Goal: Task Accomplishment & Management: Complete application form

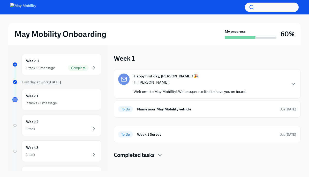
scroll to position [1, 0]
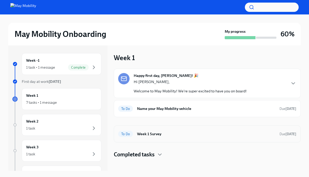
click at [169, 134] on h6 "Week 1 Survey" at bounding box center [206, 134] width 138 height 6
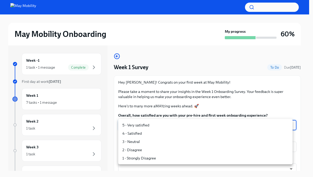
click at [157, 126] on body "May Mobility Onboarding My progress 60% Week -1 1 task • 1 message Complete Fir…" at bounding box center [156, 92] width 313 height 186
click at [149, 123] on li "5 - Very satisfied" at bounding box center [205, 125] width 174 height 8
type input "insi6vOkl"
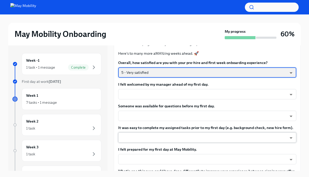
scroll to position [49, 0]
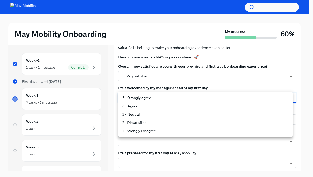
click at [145, 98] on body "May Mobility Onboarding My progress 60% Week -1 1 task • 1 message Complete Fir…" at bounding box center [156, 92] width 313 height 186
click at [141, 100] on li "5 - Strongly agree" at bounding box center [205, 98] width 174 height 8
type input "4QmcvkkGx"
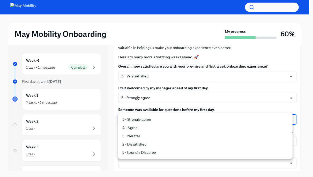
click at [138, 122] on body "May Mobility Onboarding My progress 60% Week -1 1 task • 1 message Complete Fir…" at bounding box center [156, 92] width 313 height 186
click at [138, 122] on li "5 - Strongly agree" at bounding box center [205, 119] width 174 height 8
type input "4QmcvkkGx"
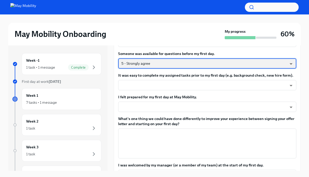
scroll to position [90, 0]
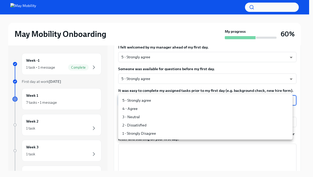
click at [153, 99] on body "May Mobility Onboarding My progress 60% Week -1 1 task • 1 message Complete Fir…" at bounding box center [156, 92] width 313 height 186
click at [149, 101] on li "5 - Strongly agree" at bounding box center [205, 100] width 174 height 8
type input "4QmcvkkGx"
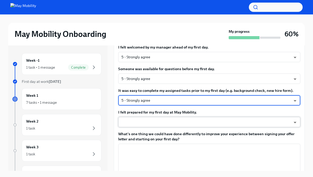
click at [143, 121] on body "May Mobility Onboarding My progress 60% Week -1 1 task • 1 message Complete Fir…" at bounding box center [156, 92] width 313 height 186
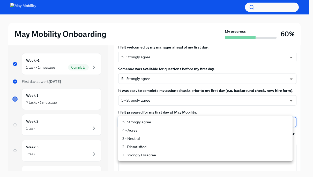
click at [141, 124] on li "5 - Strongly agree" at bounding box center [205, 122] width 174 height 8
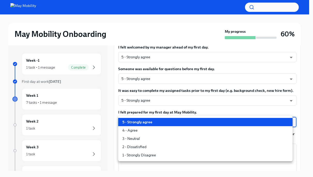
click at [141, 124] on body "May Mobility Onboarding My progress 60% Week -1 1 task • 1 message Complete Fir…" at bounding box center [156, 92] width 313 height 186
click at [137, 134] on li "4 - Agree" at bounding box center [205, 130] width 174 height 8
type input "Gy-NqFQ7a"
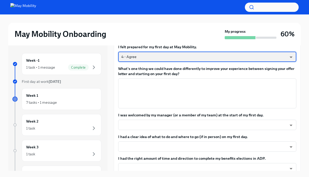
scroll to position [153, 0]
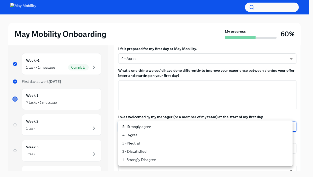
click at [143, 128] on body "May Mobility Onboarding My progress 60% Week -1 1 task • 1 message Complete Fir…" at bounding box center [156, 92] width 313 height 186
click at [140, 130] on li "5 - Strongly agree" at bounding box center [205, 127] width 174 height 8
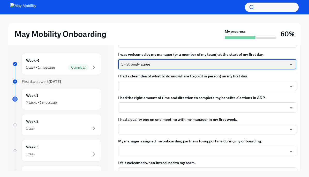
scroll to position [217, 0]
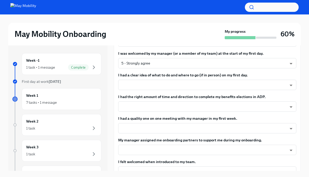
click at [150, 91] on div "Overall, how satisfied are you with your pre-hire and first week onboarding exp…" at bounding box center [207, 85] width 178 height 378
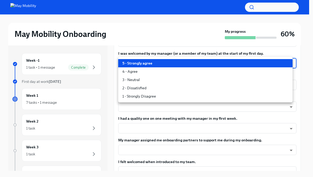
click at [165, 66] on body "May Mobility Onboarding My progress 60% Week -1 1 task • 1 message Complete Fir…" at bounding box center [156, 92] width 313 height 186
click at [159, 73] on li "4 - Agree" at bounding box center [205, 71] width 174 height 8
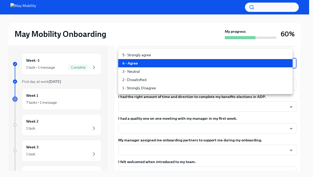
click at [152, 62] on body "May Mobility Onboarding My progress 60% Week -1 1 task • 1 message Complete Fir…" at bounding box center [156, 92] width 313 height 186
click at [149, 57] on li "5 - Strongly agree" at bounding box center [205, 55] width 174 height 8
type input "4QmcvkkGx"
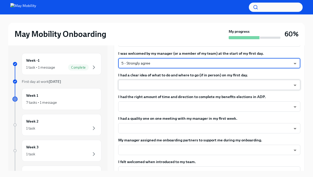
click at [140, 89] on body "May Mobility Onboarding My progress 60% Week -1 1 task • 1 message Complete Fir…" at bounding box center [156, 92] width 313 height 186
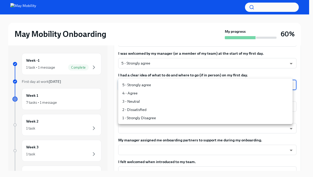
click at [137, 87] on li "5 - Strongly agree" at bounding box center [205, 85] width 174 height 8
type input "4QmcvkkGx"
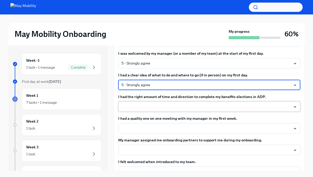
click at [131, 106] on body "May Mobility Onboarding My progress 60% Week -1 1 task • 1 message Complete Fir…" at bounding box center [156, 92] width 313 height 186
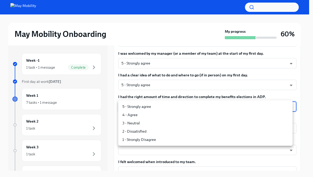
click at [129, 110] on li "5 - Strongly agree" at bounding box center [205, 107] width 174 height 8
type input "4QmcvkkGx"
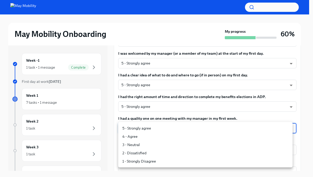
click at [128, 126] on body "May Mobility Onboarding My progress 60% Week -1 1 task • 1 message Complete Fir…" at bounding box center [156, 92] width 313 height 186
click at [128, 126] on li "5 - Strongly agree" at bounding box center [205, 128] width 174 height 8
type input "4QmcvkkGx"
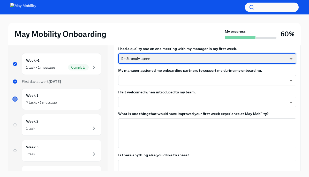
scroll to position [285, 0]
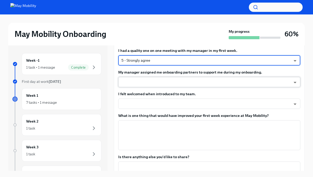
click at [145, 80] on body "May Mobility Onboarding My progress 60% Week -1 1 task • 1 message Complete Fir…" at bounding box center [156, 92] width 313 height 186
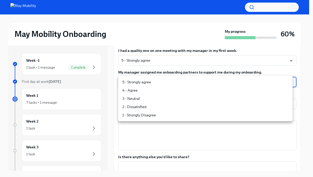
click at [143, 83] on li "5 - Strongly agree" at bounding box center [205, 82] width 174 height 8
type input "4QmcvkkGx"
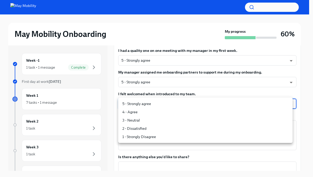
click at [136, 106] on body "May Mobility Onboarding My progress 60% Week -1 1 task • 1 message Complete Fir…" at bounding box center [156, 92] width 313 height 186
click at [136, 104] on li "5 - Strongly agree" at bounding box center [205, 104] width 174 height 8
type input "4QmcvkkGx"
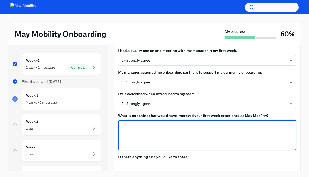
click at [137, 145] on textarea "What is one thing that would have improved your first week experience at May Mo…" at bounding box center [207, 135] width 172 height 25
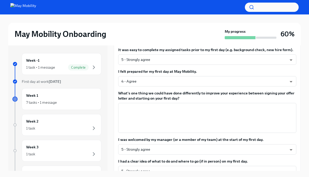
scroll to position [127, 0]
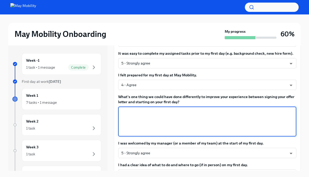
click at [140, 122] on textarea "What's one thing we could have done differently to improve your experience betw…" at bounding box center [207, 121] width 172 height 25
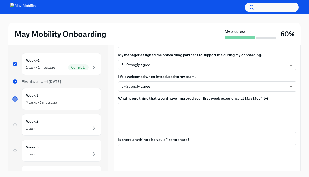
scroll to position [314, 0]
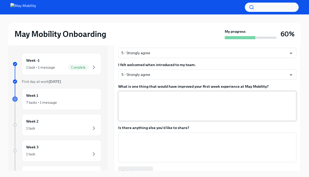
type textarea "-"
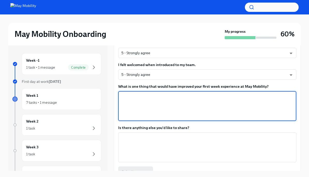
click at [139, 106] on textarea "What is one thing that would have improved your first week experience at May Mo…" at bounding box center [207, 106] width 172 height 25
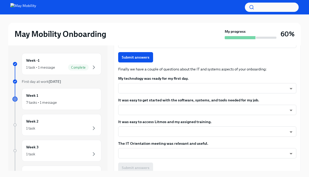
scroll to position [435, 0]
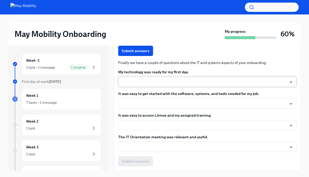
type textarea "-"
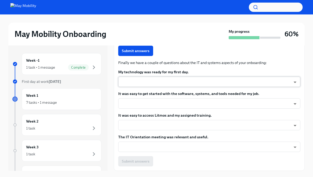
click at [147, 85] on body "May Mobility Onboarding My progress 60% Week -1 1 task • 1 message Complete Fir…" at bounding box center [156, 92] width 313 height 186
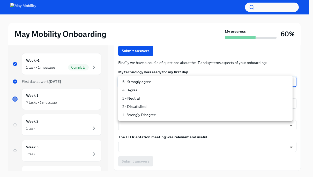
click at [141, 92] on li "4 - Agree" at bounding box center [205, 90] width 174 height 8
type input "Gy-NqFQ7a"
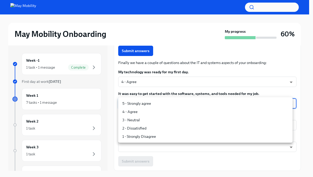
click at [144, 105] on body "May Mobility Onboarding My progress 60% Week -1 1 task • 1 message Complete Fir…" at bounding box center [156, 92] width 313 height 186
click at [143, 105] on li "5 - Strongly agree" at bounding box center [205, 103] width 174 height 8
type input "4QmcvkkGx"
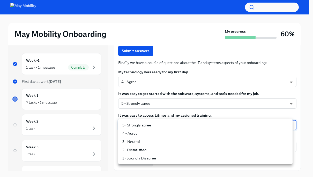
click at [132, 127] on body "May Mobility Onboarding My progress 60% Week -1 1 task • 1 message Complete Fir…" at bounding box center [156, 92] width 313 height 186
click at [130, 128] on li "5 - Strongly agree" at bounding box center [205, 125] width 174 height 8
type input "4QmcvkkGx"
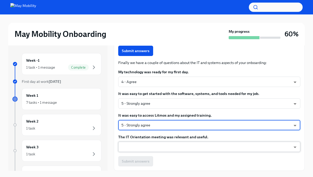
click at [123, 146] on body "May Mobility Onboarding My progress 60% Week -1 1 task • 1 message Complete Fir…" at bounding box center [156, 92] width 313 height 186
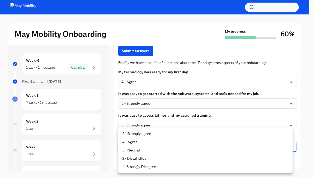
click at [129, 135] on li "5 - Strongly agree" at bounding box center [205, 134] width 174 height 8
type input "4QmcvkkGx"
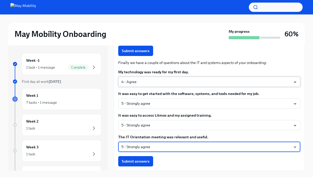
click at [156, 80] on body "May Mobility Onboarding My progress 60% Week -1 1 task • 1 message Complete Fir…" at bounding box center [156, 92] width 313 height 186
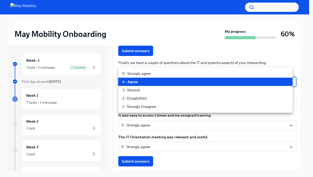
click at [167, 64] on div at bounding box center [156, 88] width 313 height 177
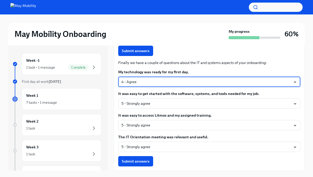
click at [156, 85] on body "May Mobility Onboarding My progress 60% Week -1 1 task • 1 message Complete Fir…" at bounding box center [156, 92] width 313 height 186
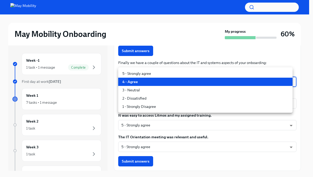
click at [150, 76] on li "5 - Strongly agree" at bounding box center [205, 73] width 174 height 8
type input "4QmcvkkGx"
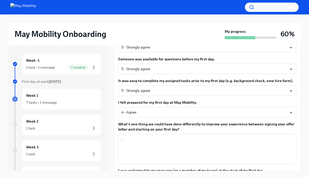
scroll to position [101, 0]
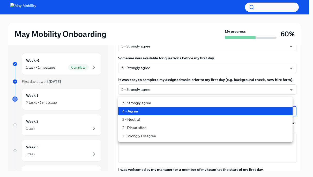
click at [148, 108] on body "May Mobility Onboarding My progress 60% Week -1 1 task • 1 message Complete Fir…" at bounding box center [156, 92] width 313 height 186
click at [146, 110] on li "4 - Agree" at bounding box center [205, 111] width 174 height 8
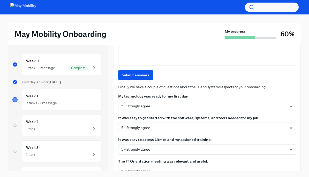
scroll to position [435, 0]
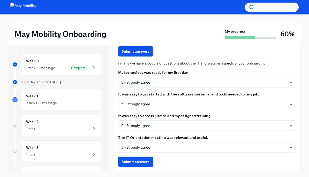
click at [135, 161] on span "Submit answers" at bounding box center [136, 161] width 28 height 5
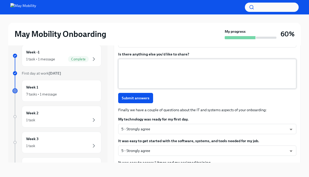
scroll to position [382, 0]
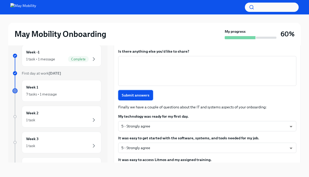
click at [140, 94] on span "Submit answers" at bounding box center [136, 95] width 28 height 5
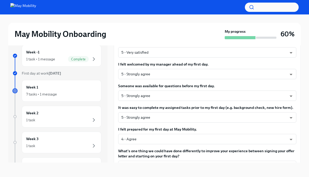
scroll to position [0, 0]
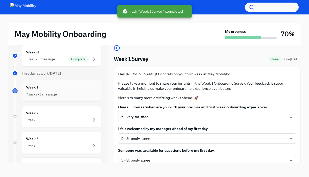
click at [68, 92] on div "7 tasks • 1 message" at bounding box center [61, 94] width 71 height 6
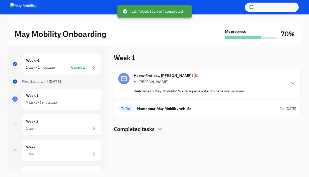
scroll to position [1, 0]
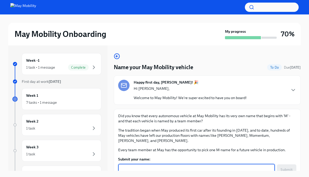
scroll to position [18, 0]
